Goal: Navigation & Orientation: Go to known website

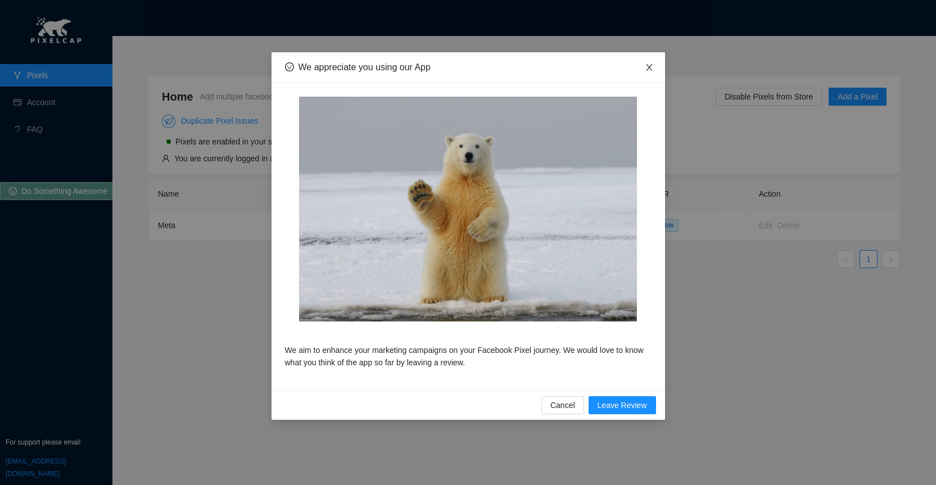
click at [650, 70] on icon "close" at bounding box center [649, 67] width 9 height 9
